Goal: Navigation & Orientation: Understand site structure

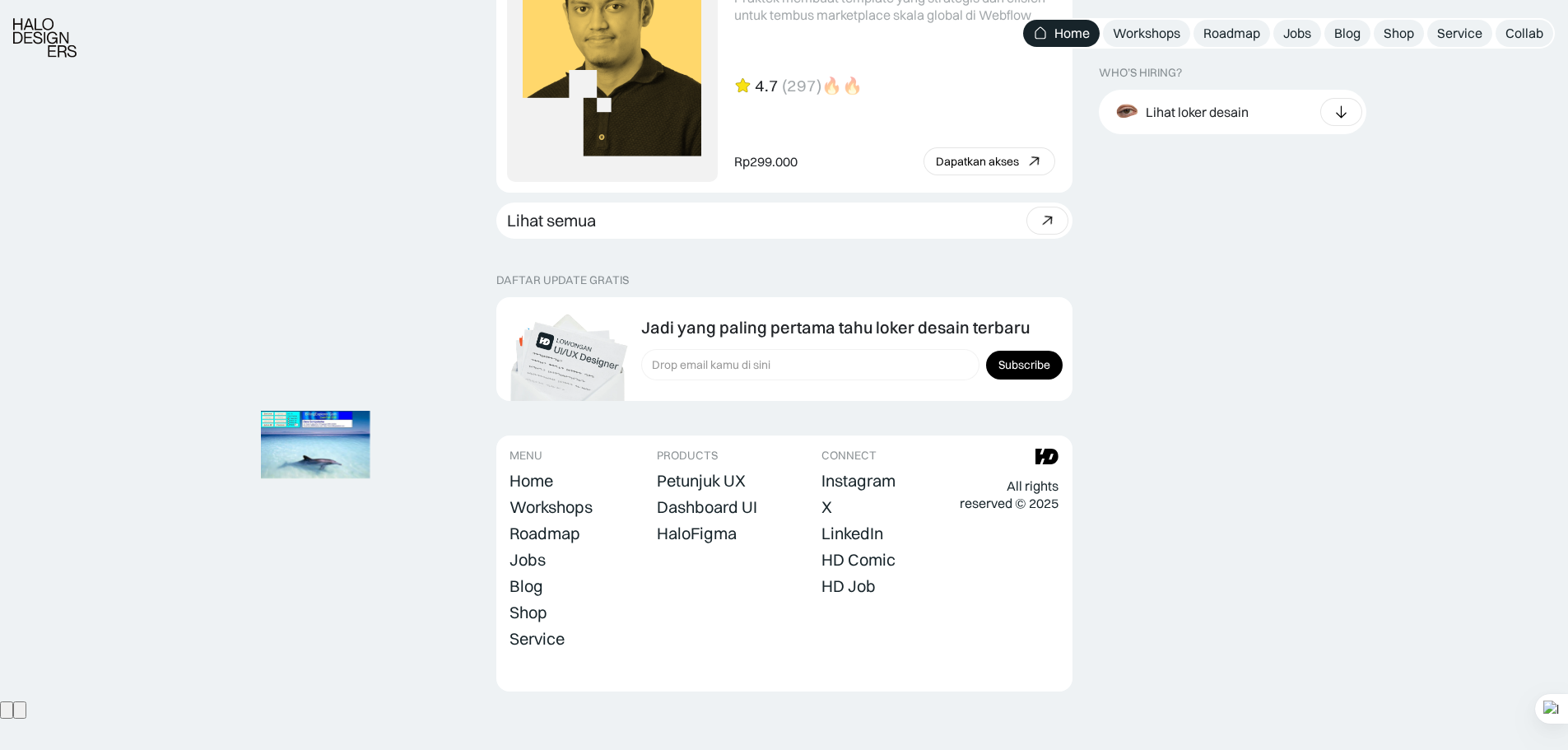
scroll to position [4585, 0]
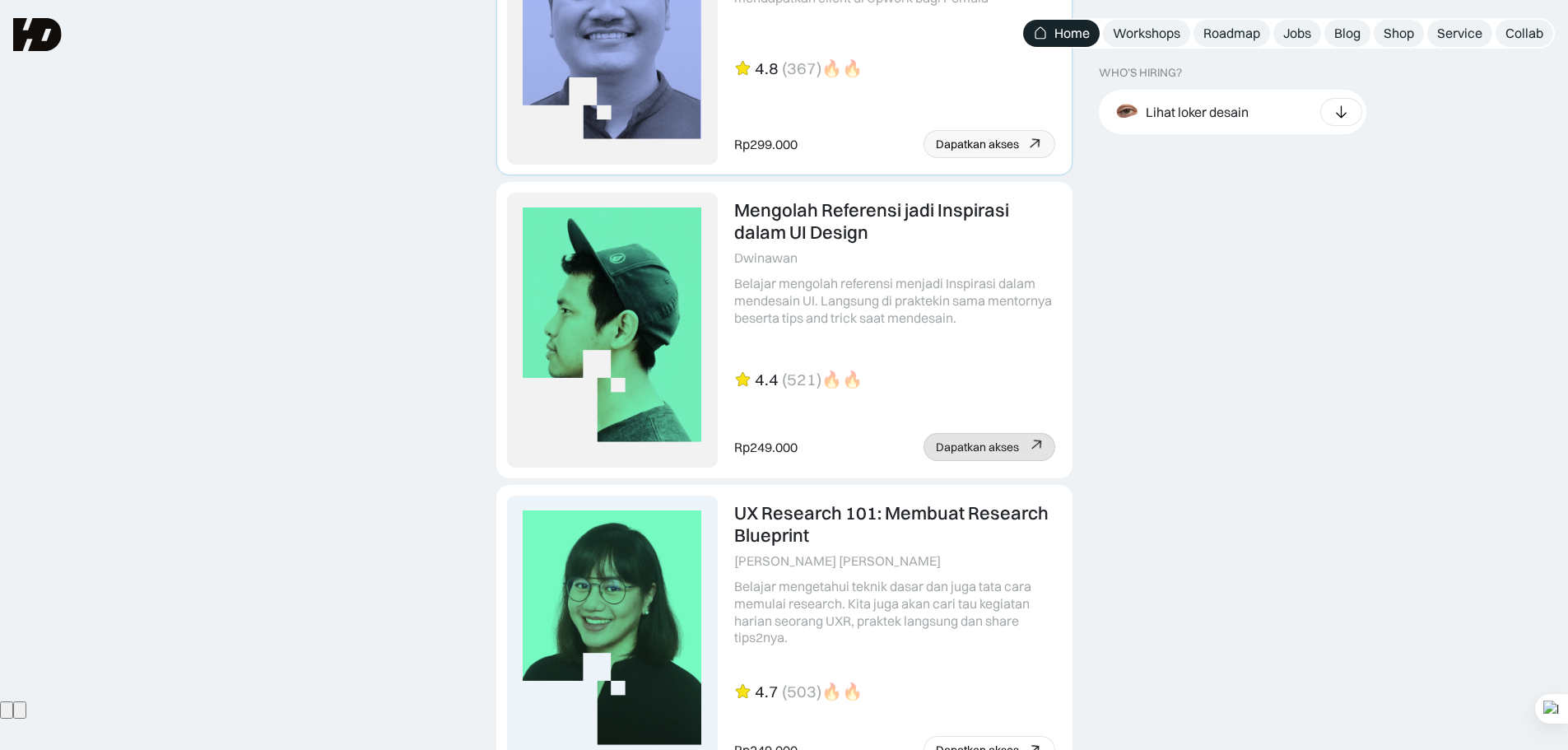
scroll to position [3679, 0]
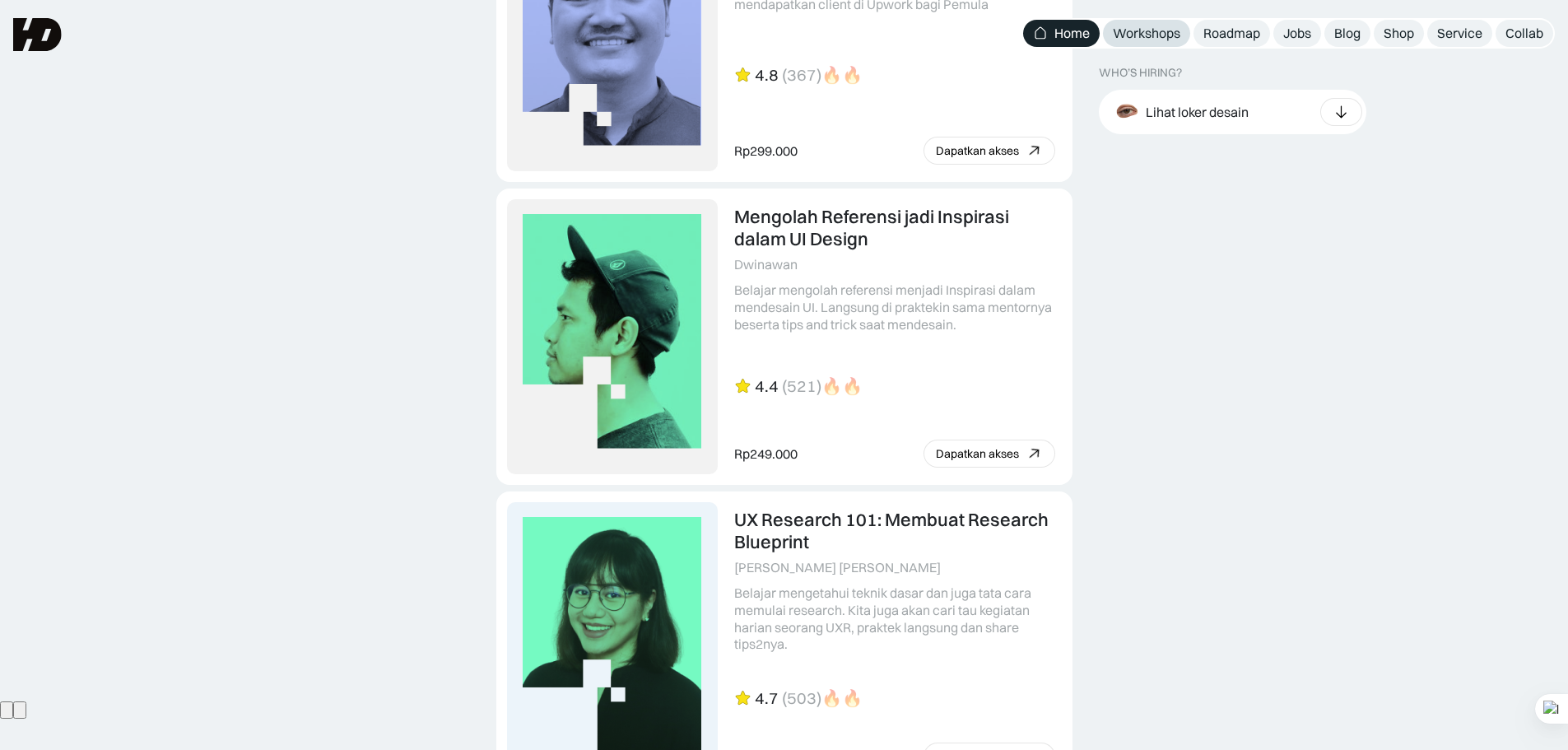
click at [1178, 22] on link "Workshops" at bounding box center [1146, 33] width 87 height 27
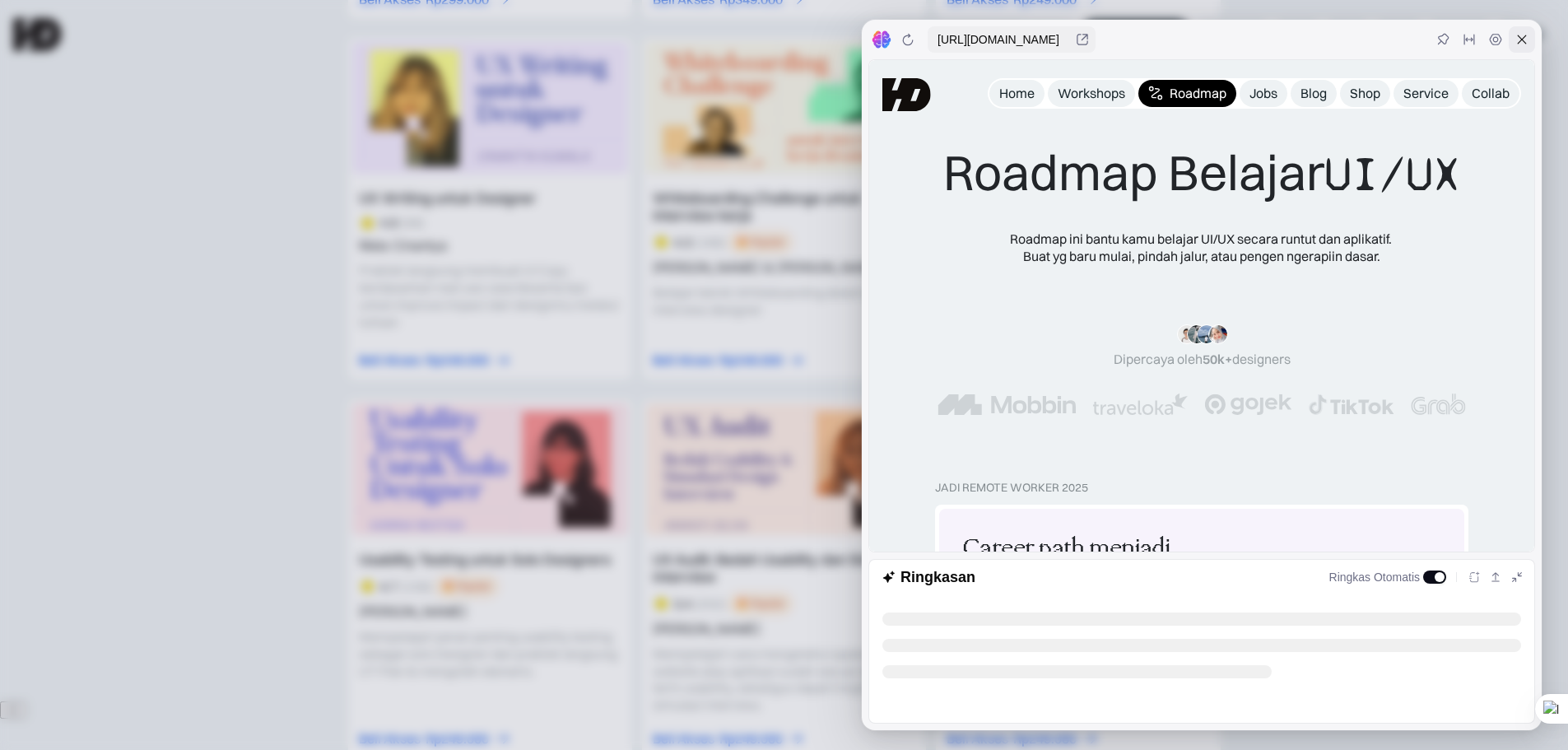
click at [1527, 45] on icon at bounding box center [1522, 40] width 13 height 13
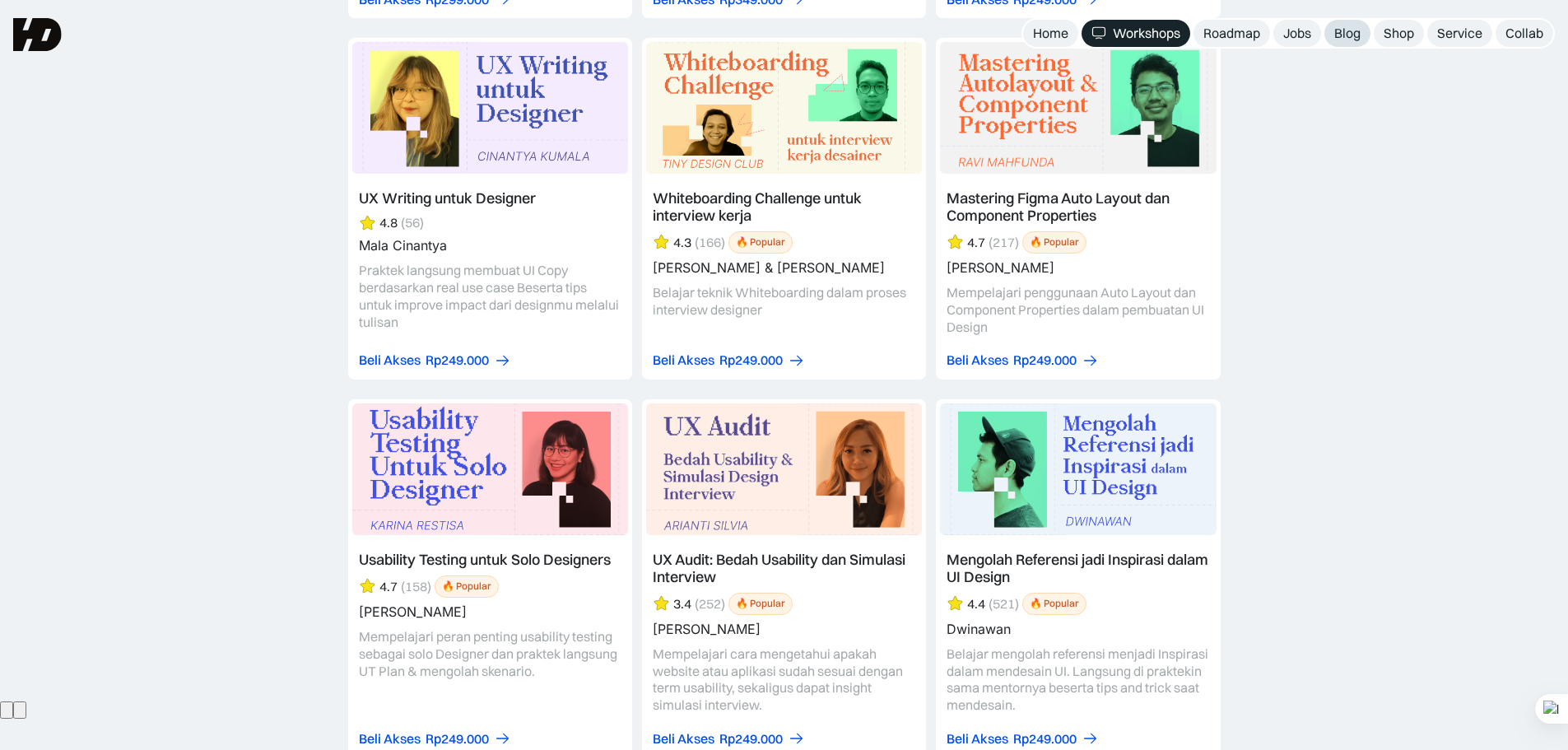
click at [1361, 25] on link "Blog" at bounding box center [1348, 33] width 46 height 27
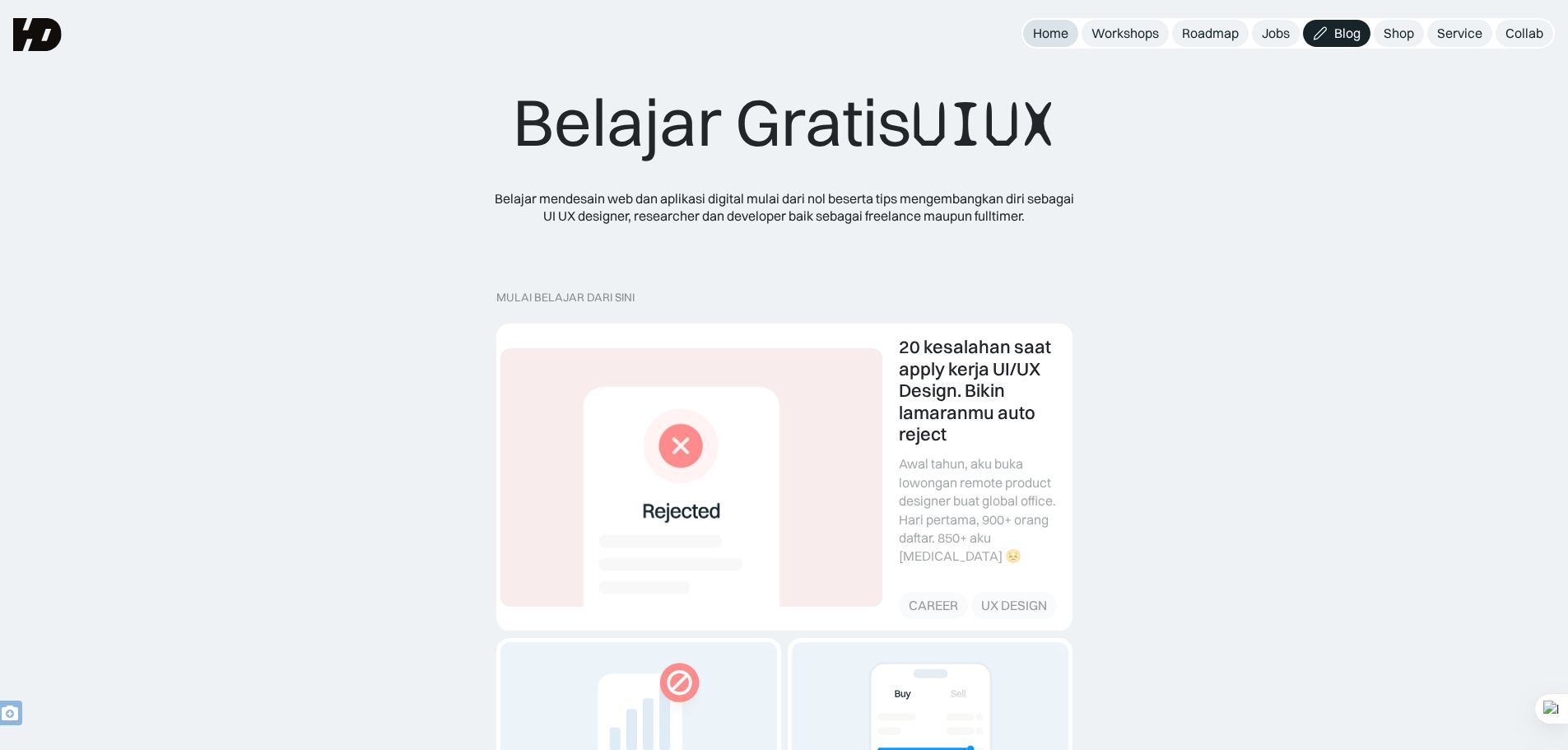
click at [1042, 39] on div "Home" at bounding box center [1050, 33] width 36 height 17
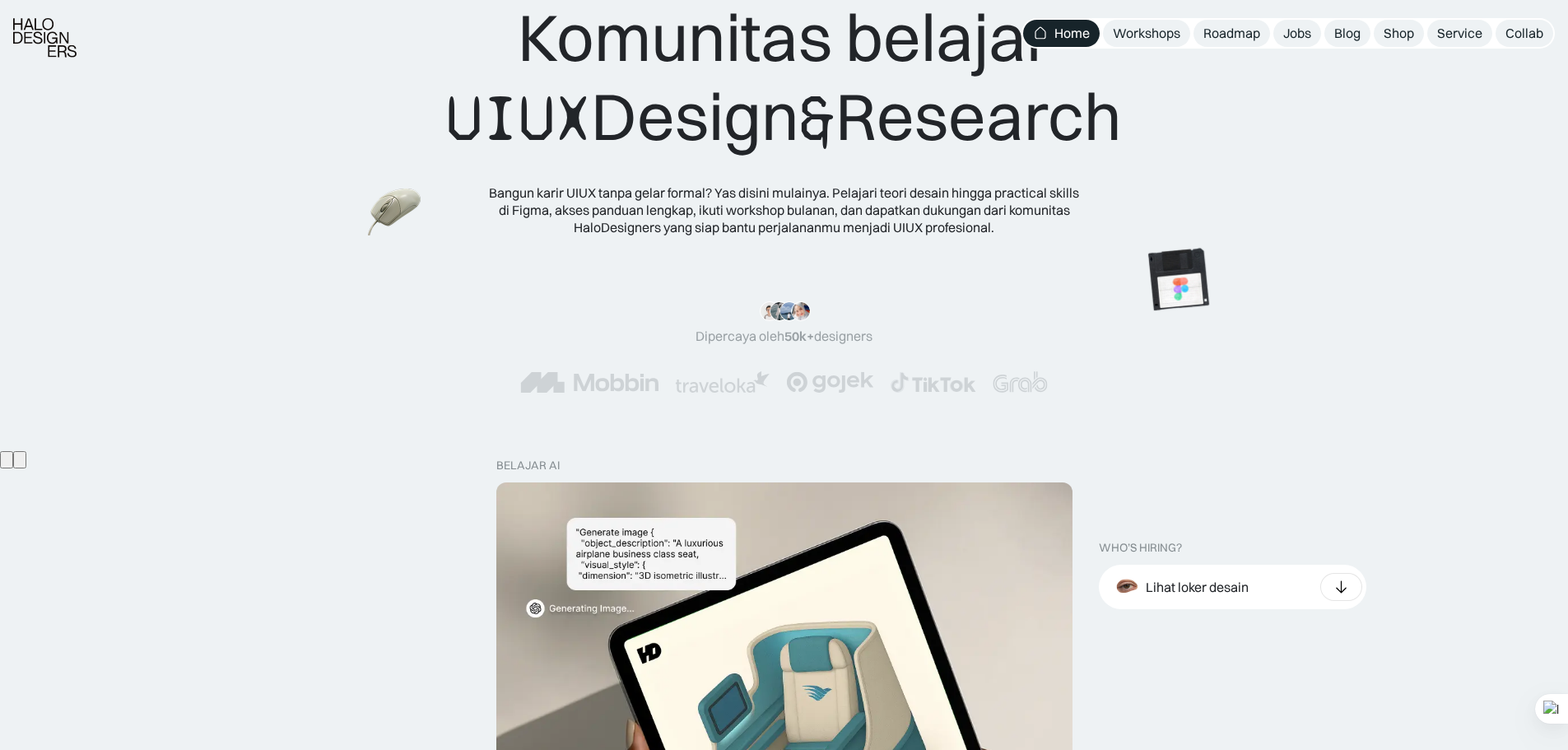
scroll to position [412, 0]
